Goal: Entertainment & Leisure: Browse casually

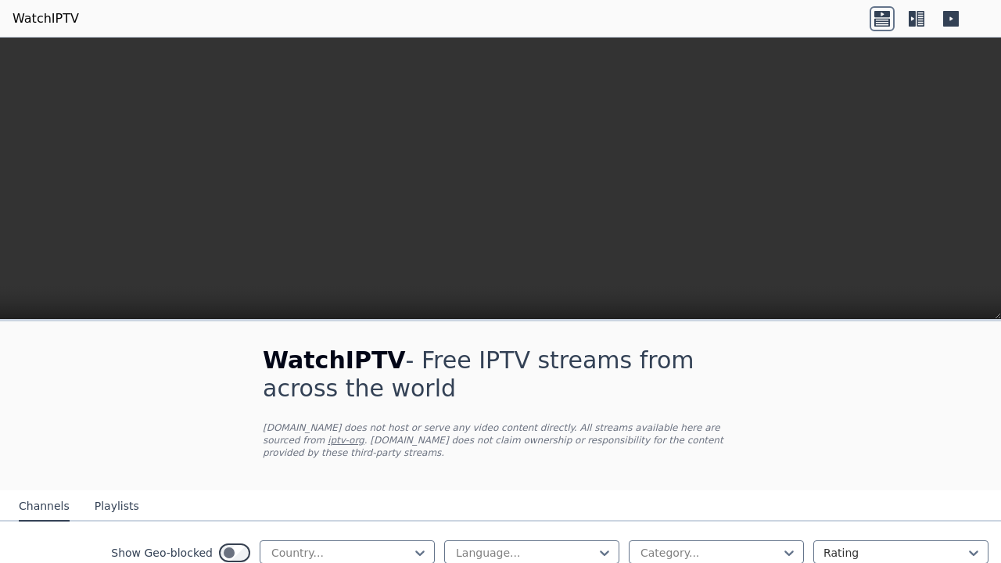
scroll to position [405, 0]
type input "*"
type input "**"
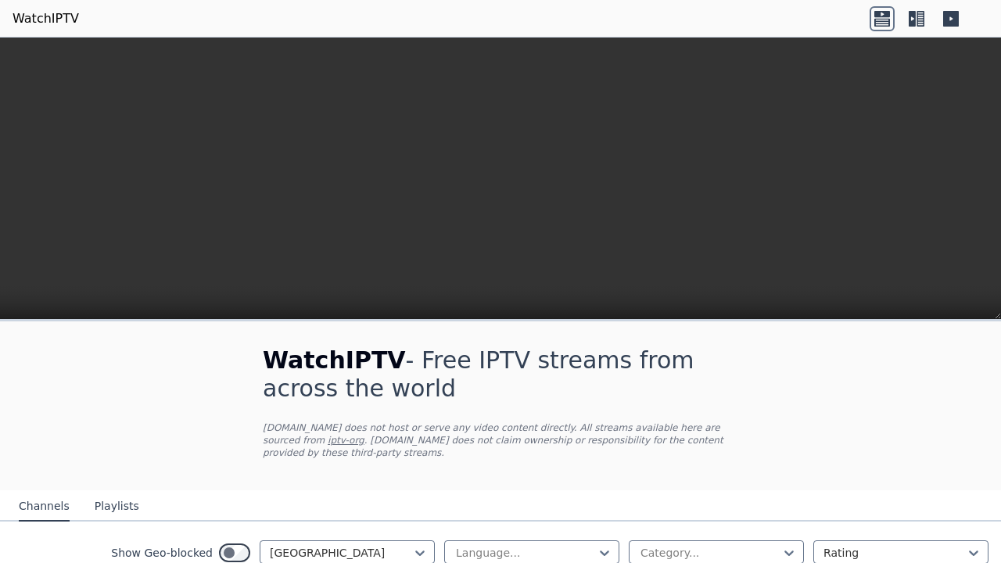
scroll to position [1017, 0]
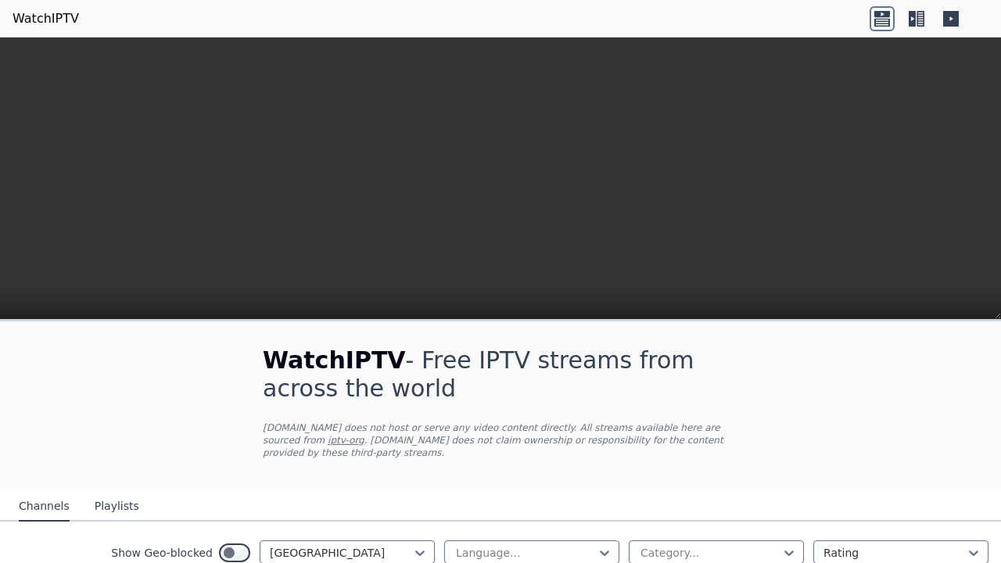
click at [929, 26] on icon at bounding box center [916, 18] width 25 height 25
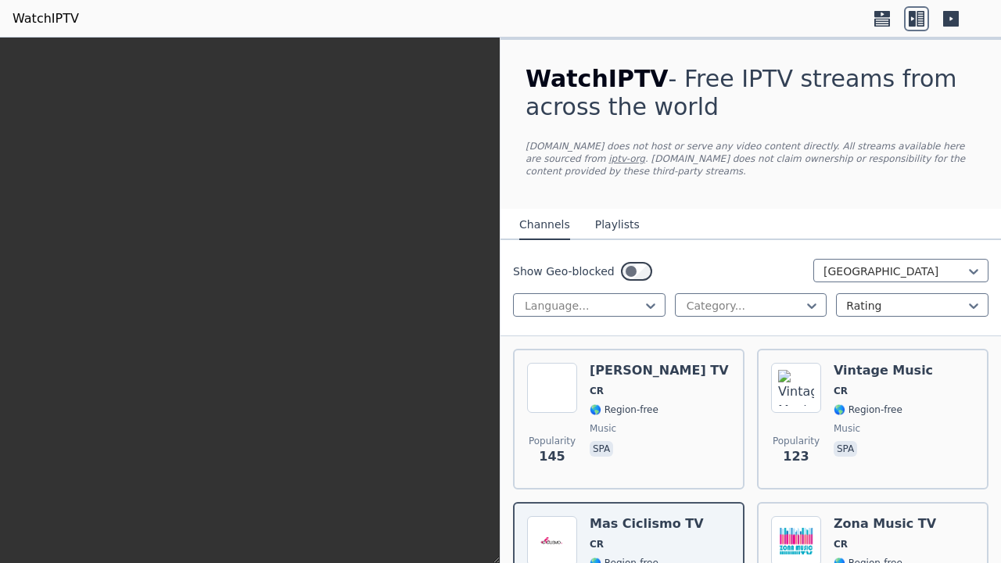
scroll to position [240, 0]
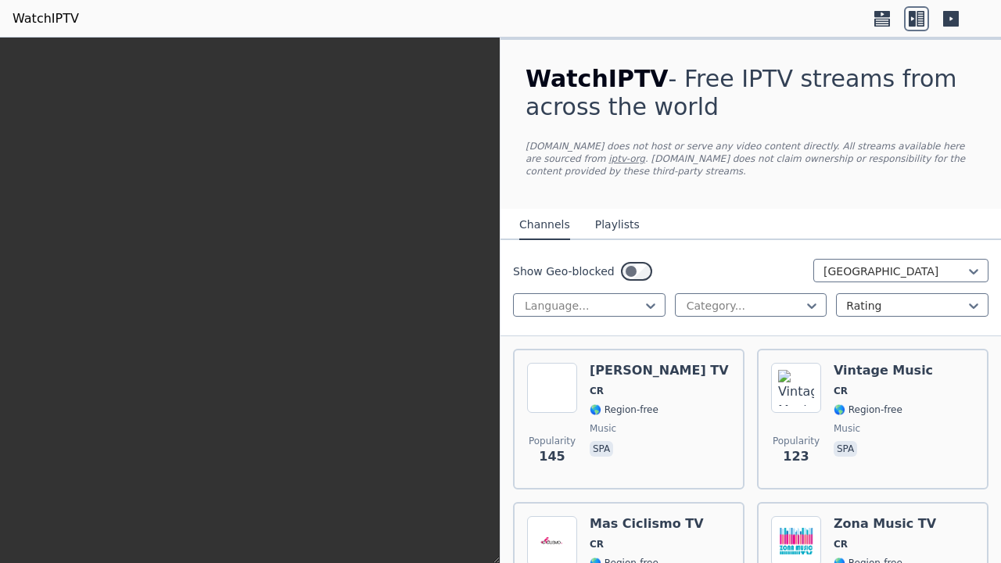
scroll to position [0, 0]
click at [895, 17] on icon at bounding box center [882, 18] width 25 height 25
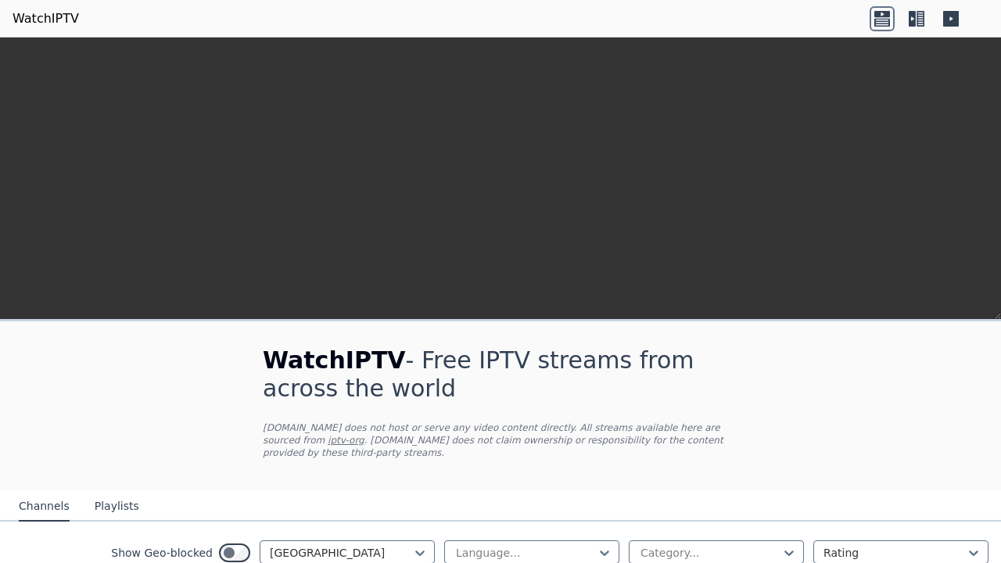
click at [964, 22] on icon at bounding box center [951, 18] width 25 height 25
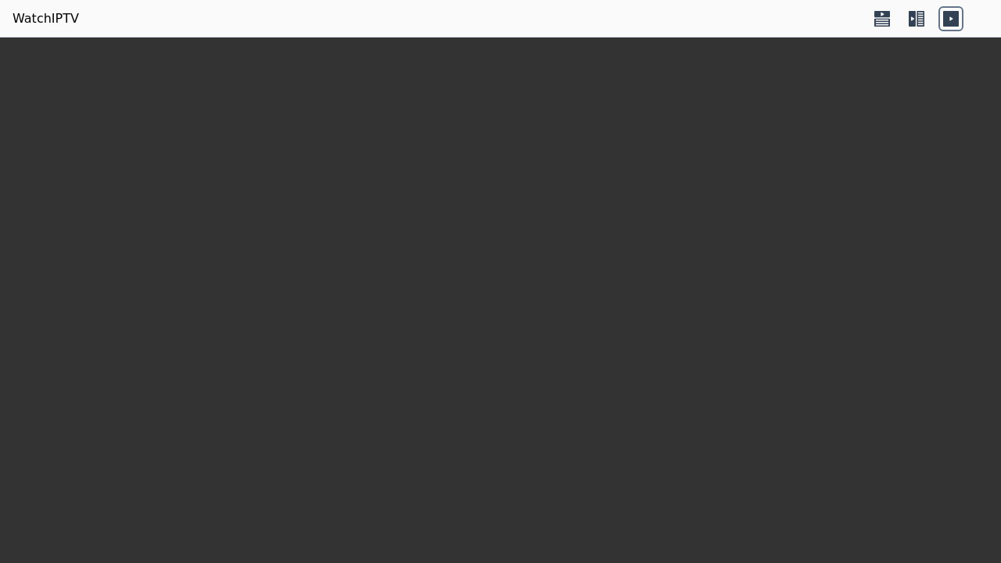
scroll to position [405, 0]
